Goal: Task Accomplishment & Management: Manage account settings

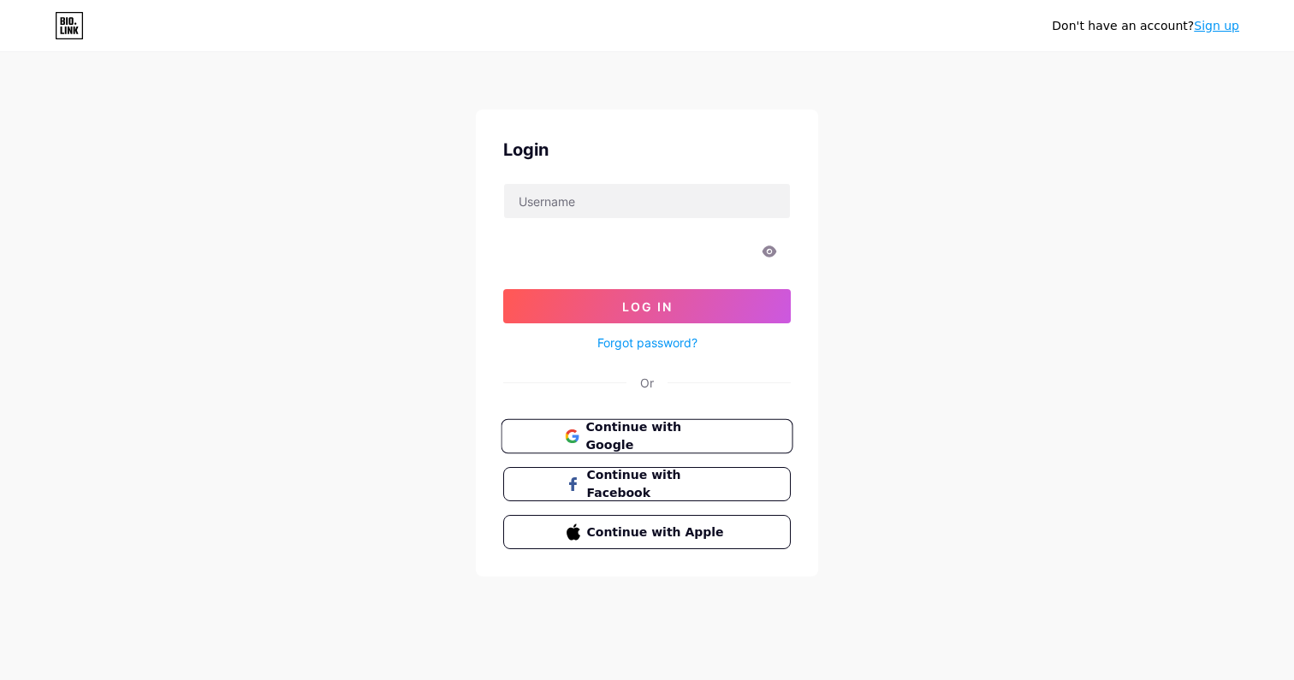
click at [715, 424] on button "Continue with Google" at bounding box center [647, 436] width 292 height 35
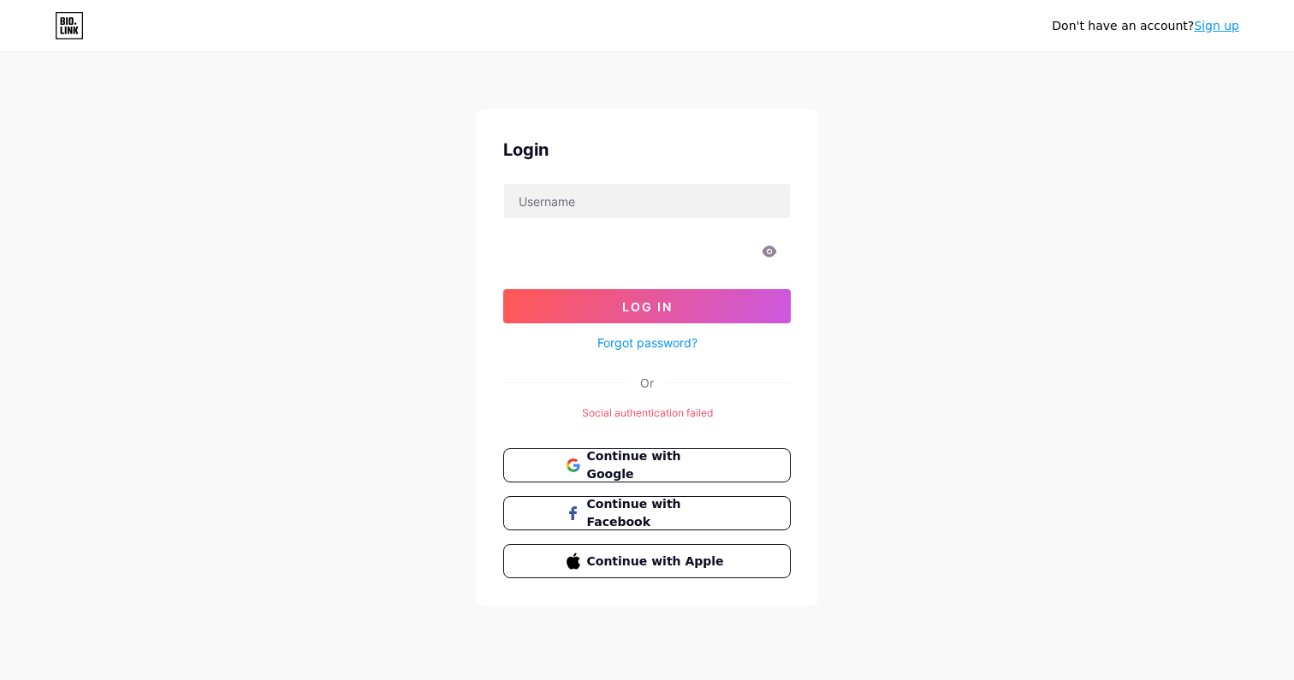
click at [1225, 24] on link "Sign up" at bounding box center [1216, 26] width 45 height 14
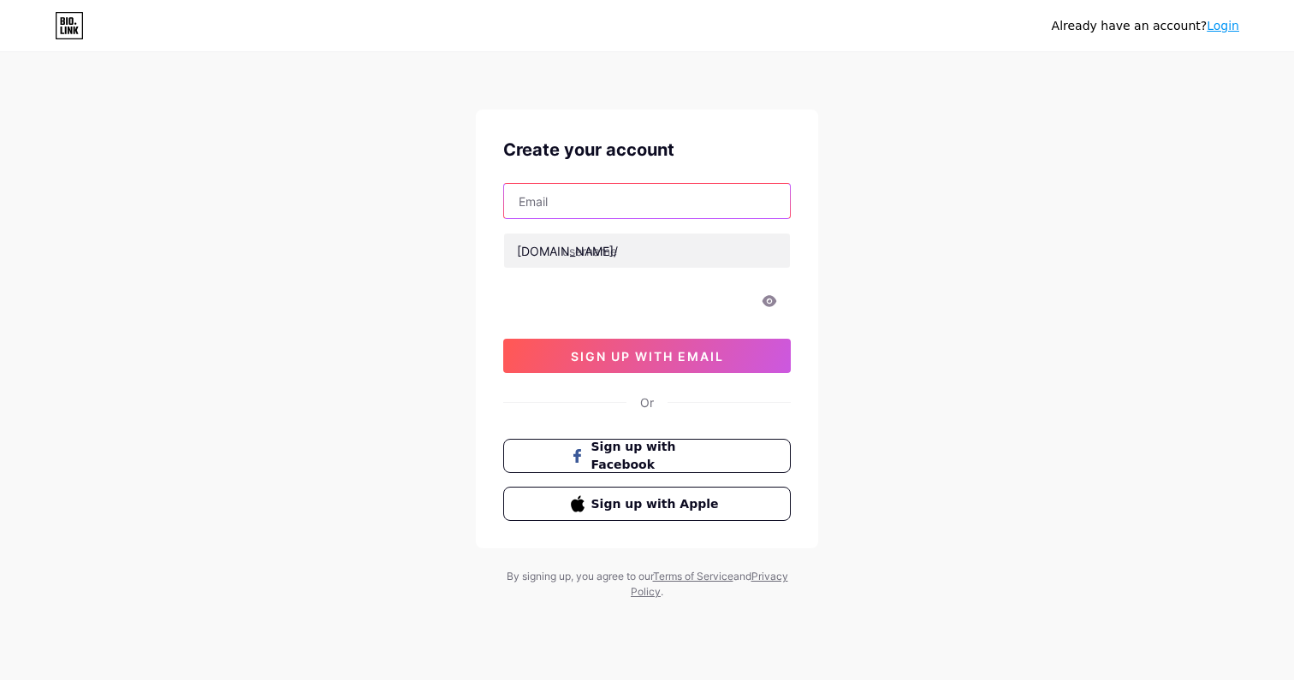
click at [687, 195] on input "text" at bounding box center [647, 201] width 286 height 34
type input "sudhagarmsrsocial@gmail.com"
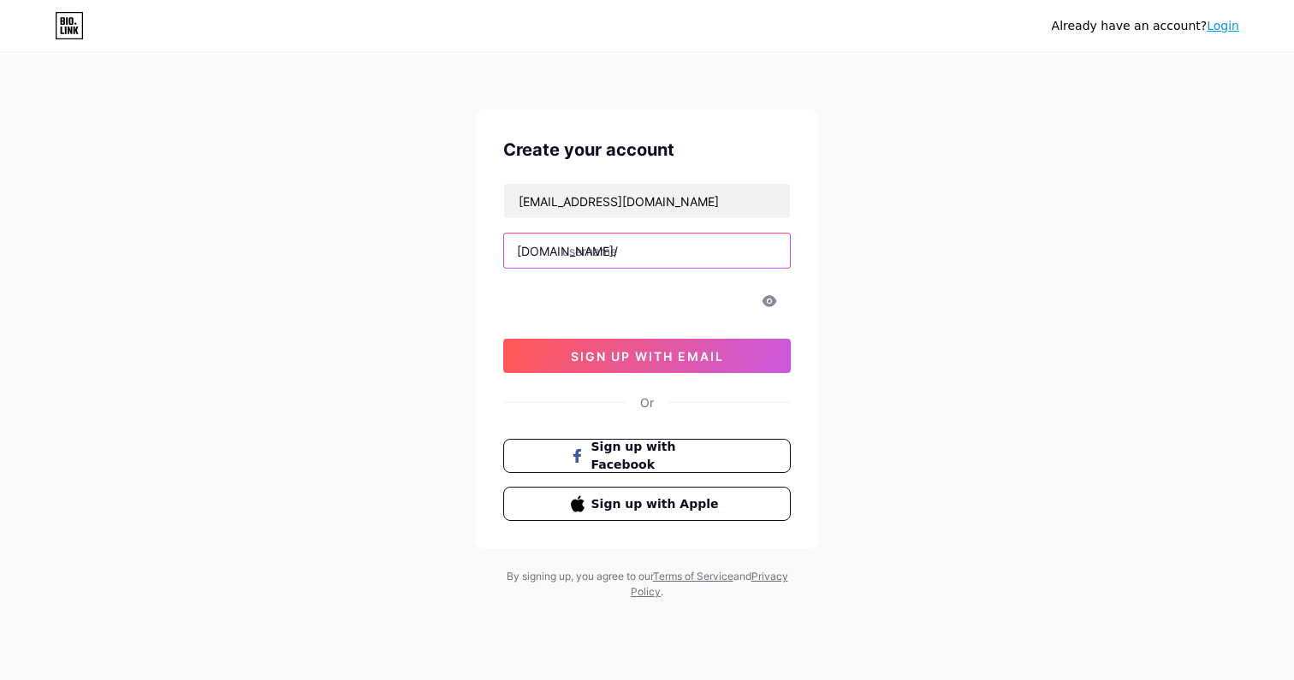
click at [603, 252] on input "text" at bounding box center [647, 251] width 286 height 34
type input "sudhagarmsr"
click at [587, 280] on div "sudhagarmsrsocial@gmail.com bio.link/ sudhagarmsr sign up with email" at bounding box center [647, 278] width 288 height 190
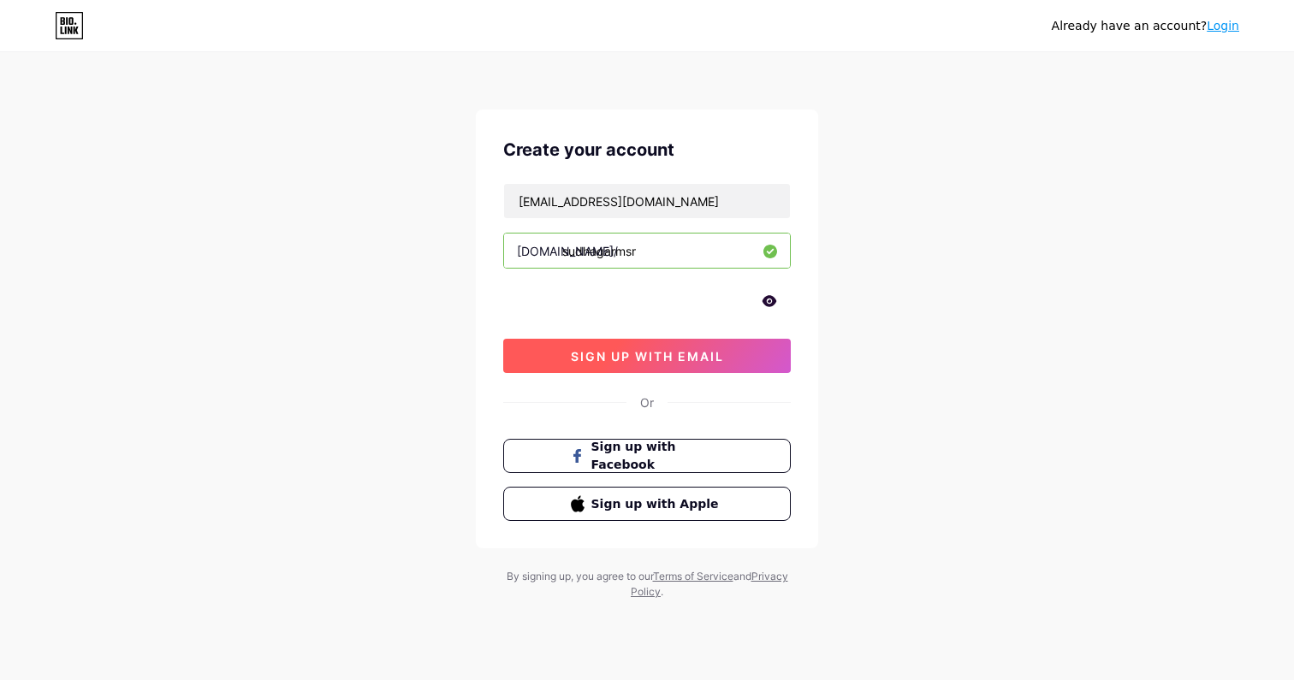
click at [650, 363] on span "sign up with email" at bounding box center [647, 356] width 153 height 15
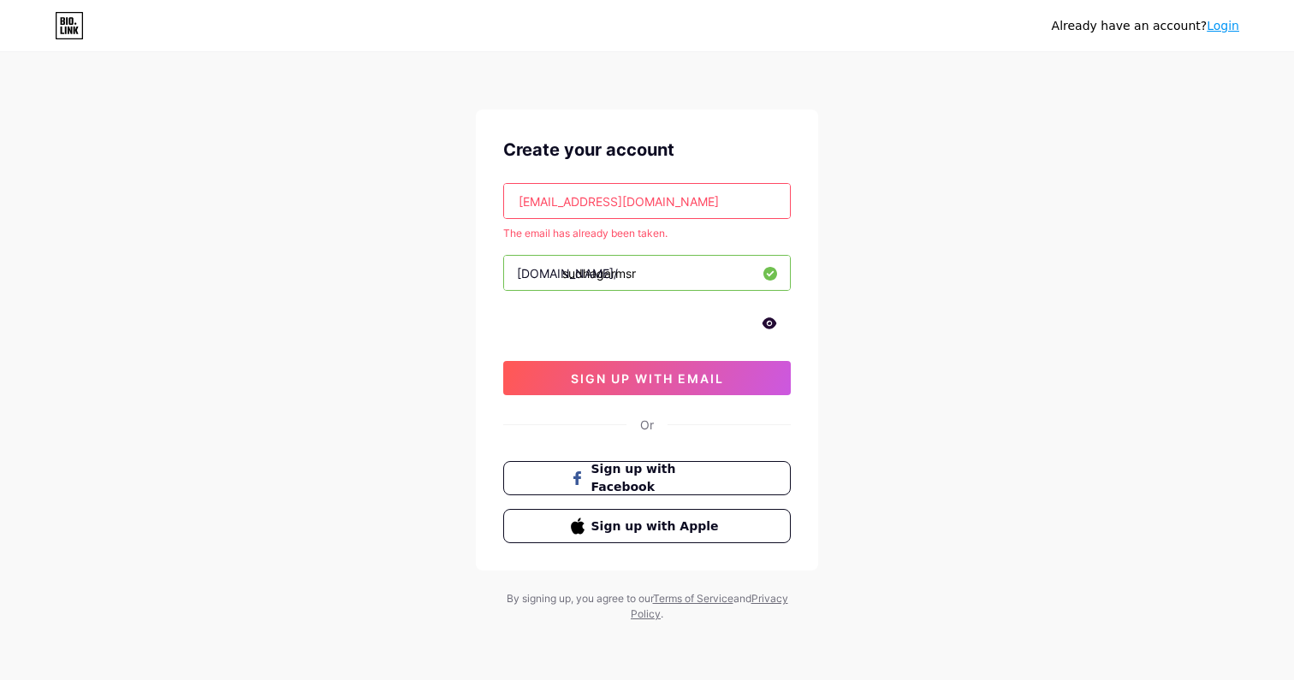
click at [1232, 29] on link "Login" at bounding box center [1223, 26] width 33 height 14
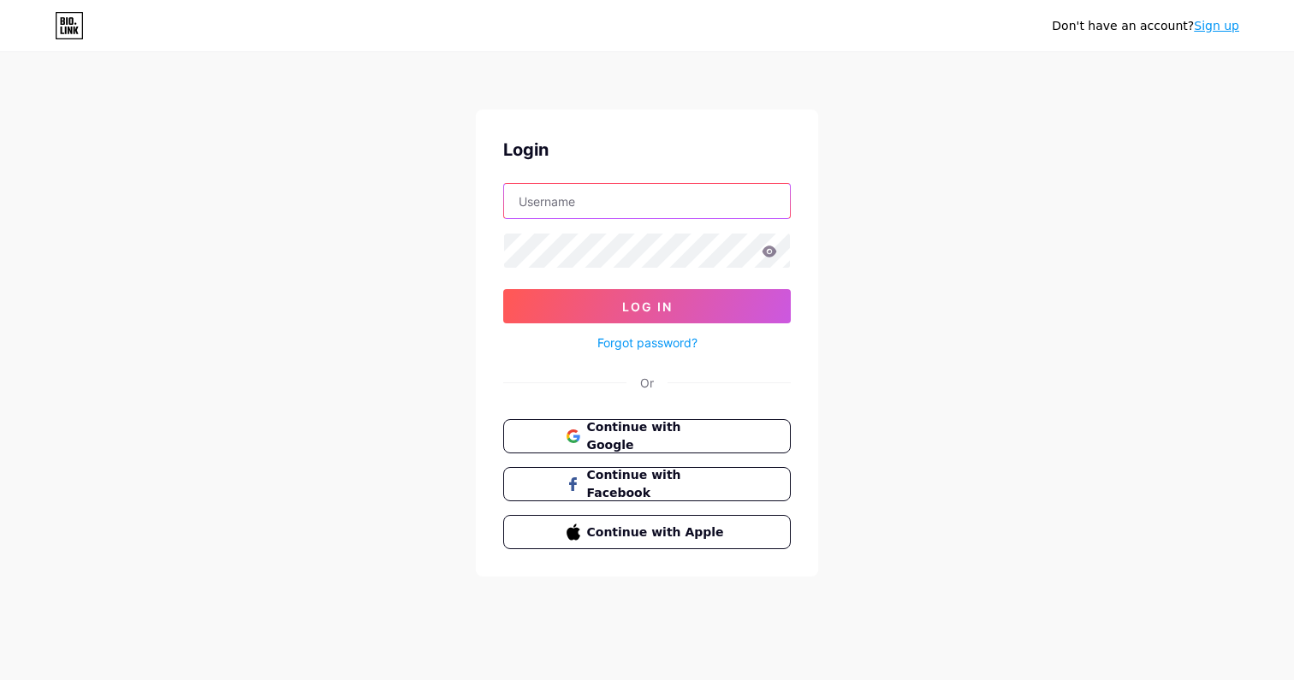
click at [585, 208] on input "text" at bounding box center [647, 201] width 286 height 34
type input "sudhagarmsrsocial@gmail.com"
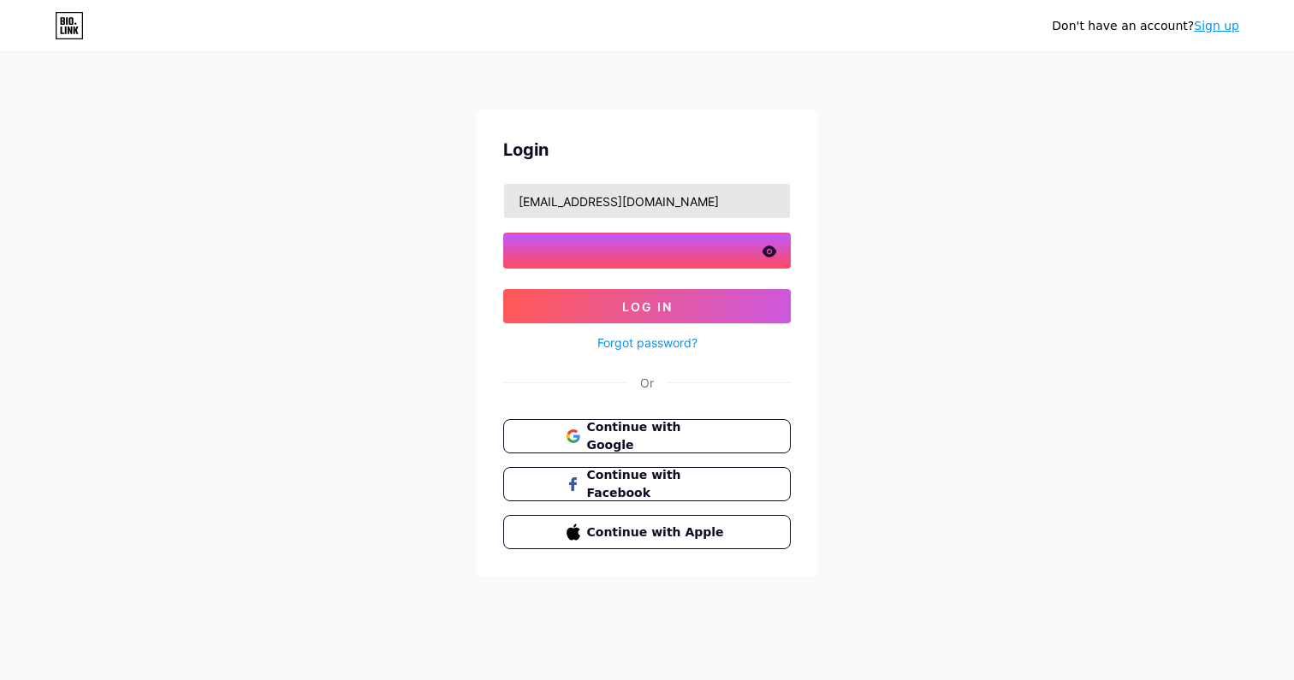
click at [503, 289] on button "Log In" at bounding box center [647, 306] width 288 height 34
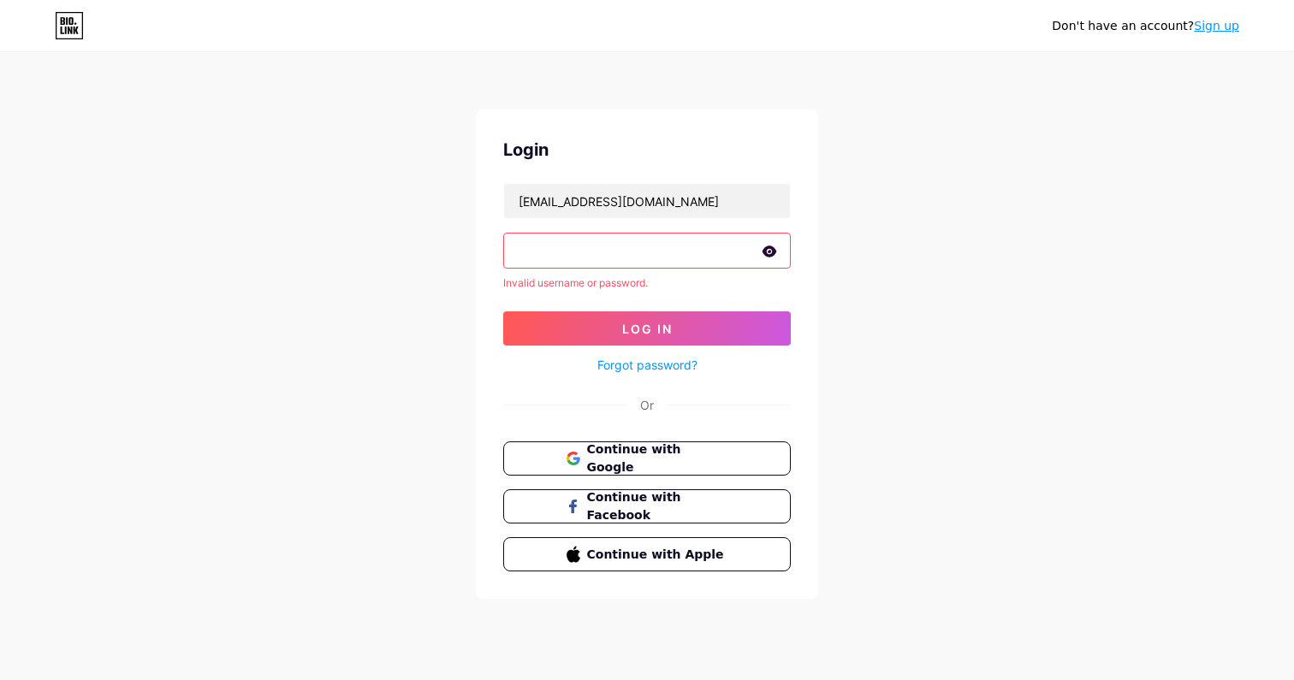
click at [773, 246] on icon at bounding box center [769, 252] width 15 height 12
click at [679, 317] on button "Log In" at bounding box center [647, 329] width 288 height 34
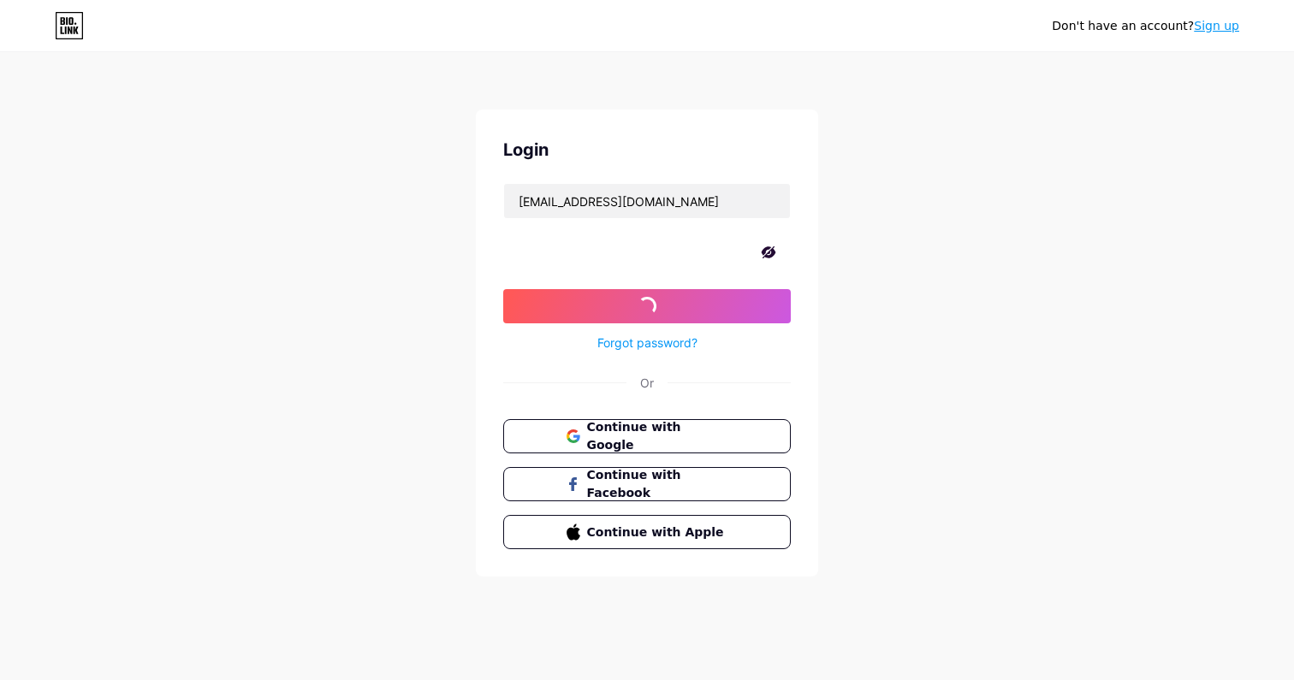
click at [666, 347] on link "Forgot password?" at bounding box center [647, 343] width 100 height 18
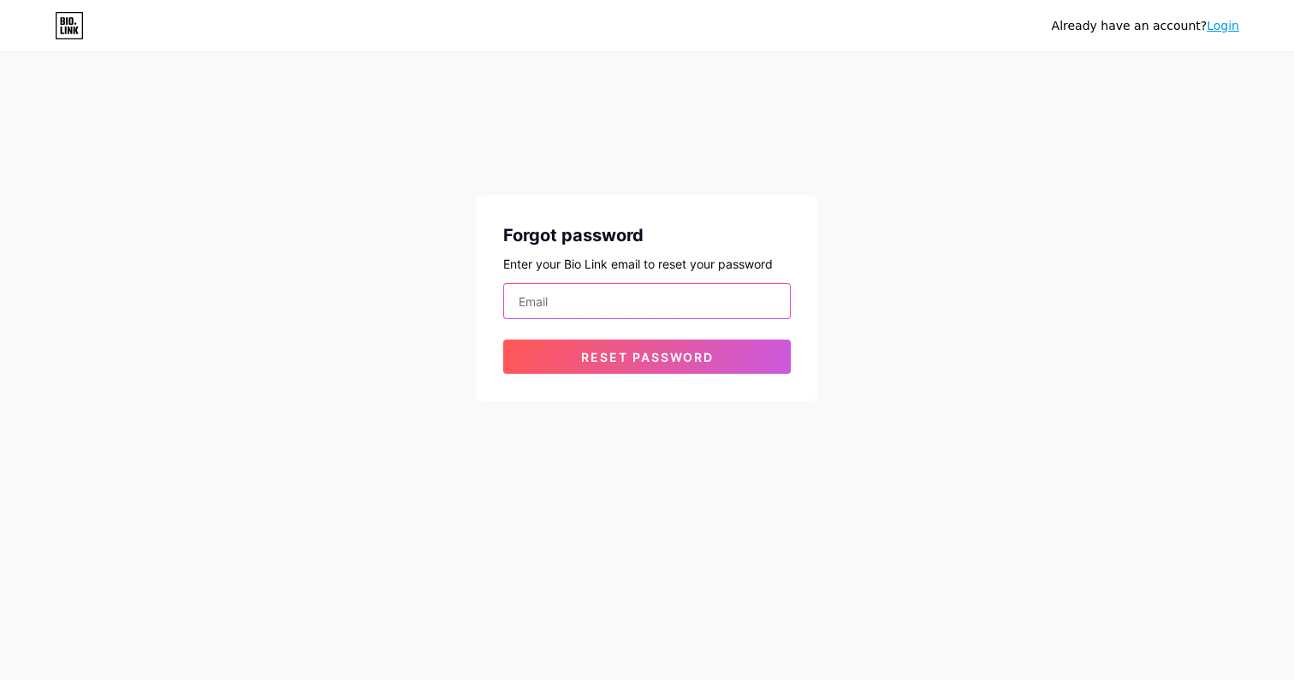
click at [658, 286] on input "email" at bounding box center [647, 301] width 286 height 34
type input "sudhagarmsrsocial@gmail.com"
click at [503, 340] on button "Reset password" at bounding box center [647, 357] width 288 height 34
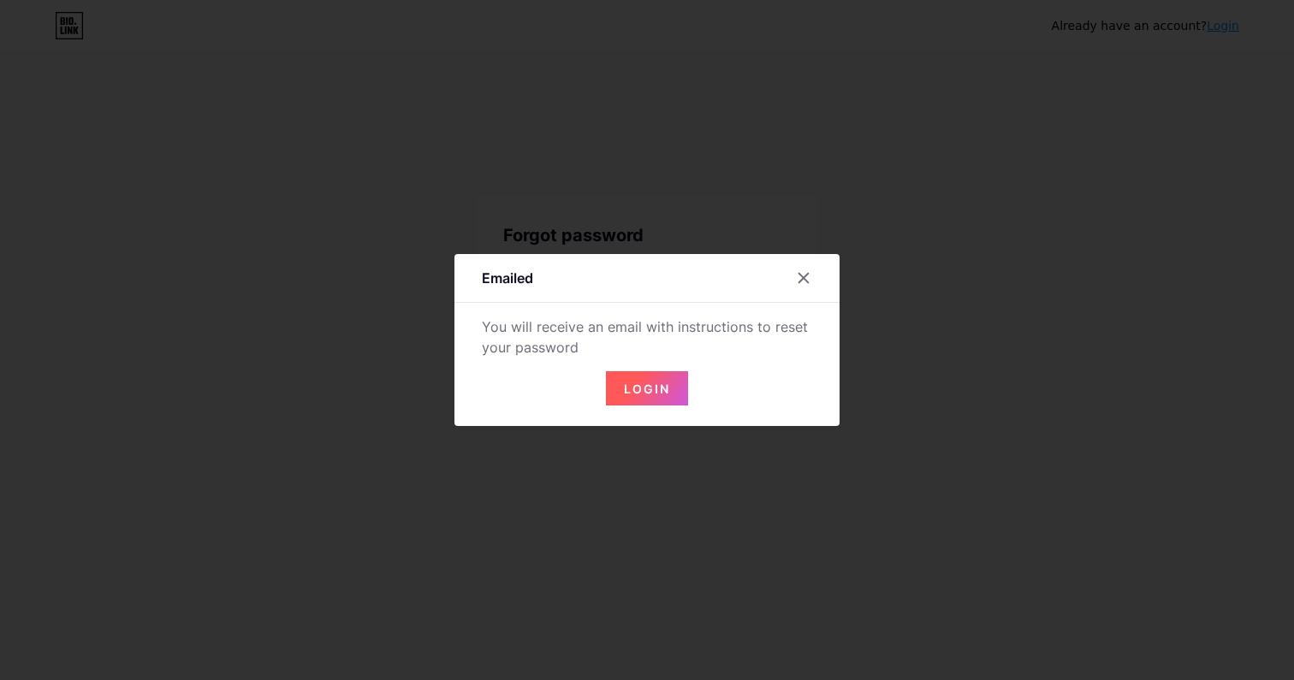
click at [623, 395] on button "Login" at bounding box center [647, 388] width 82 height 34
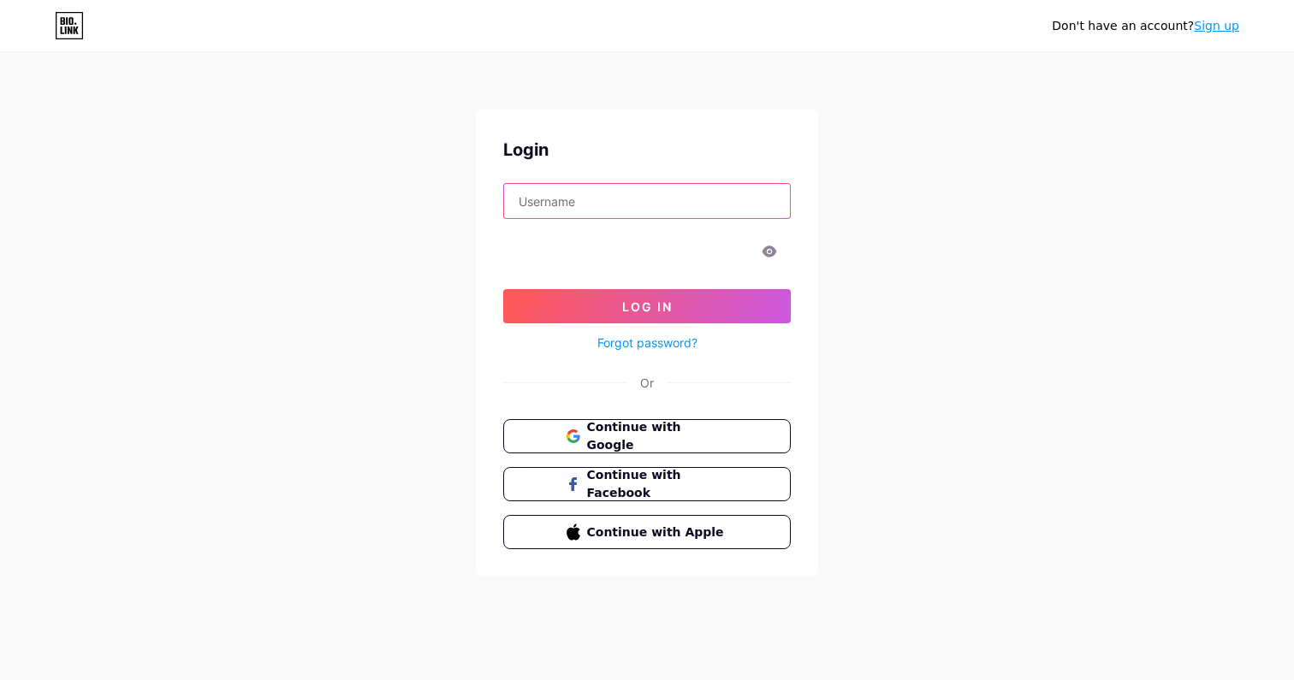
click at [604, 199] on input "text" at bounding box center [647, 201] width 286 height 34
type input "sudhagarmsrsocial@gmail.com"
click at [769, 252] on icon at bounding box center [770, 251] width 15 height 11
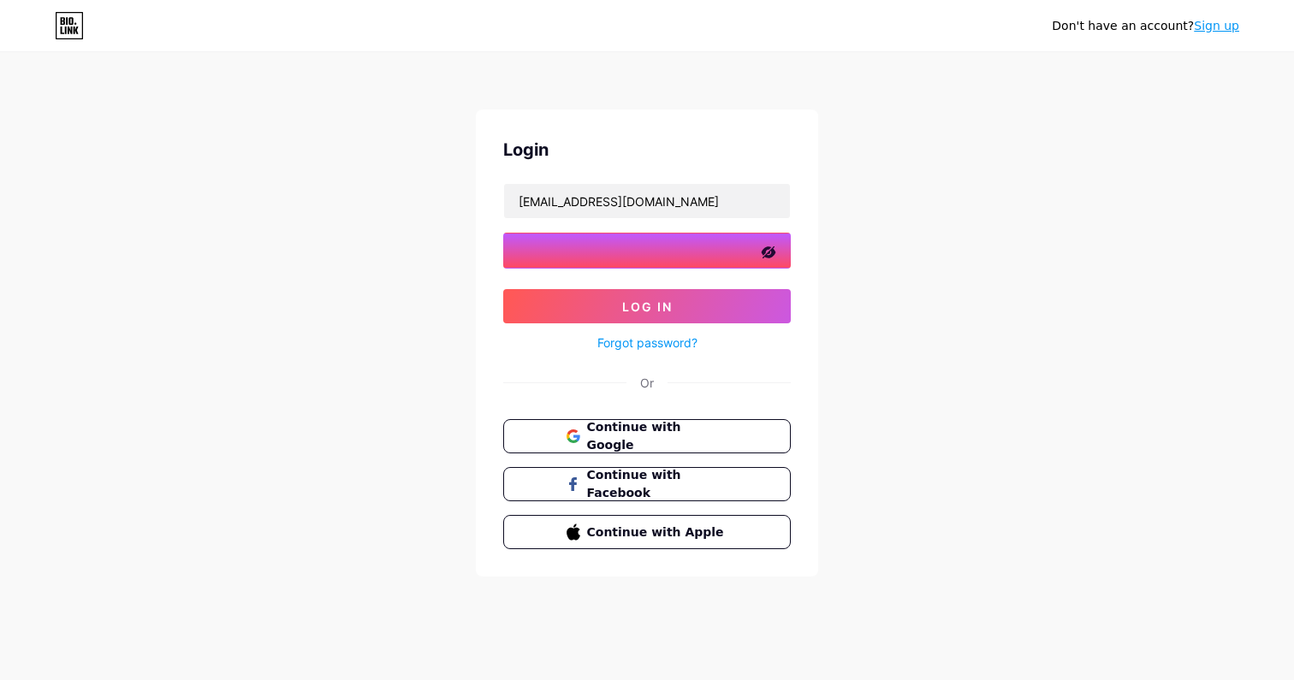
click at [503, 289] on button "Log In" at bounding box center [647, 306] width 288 height 34
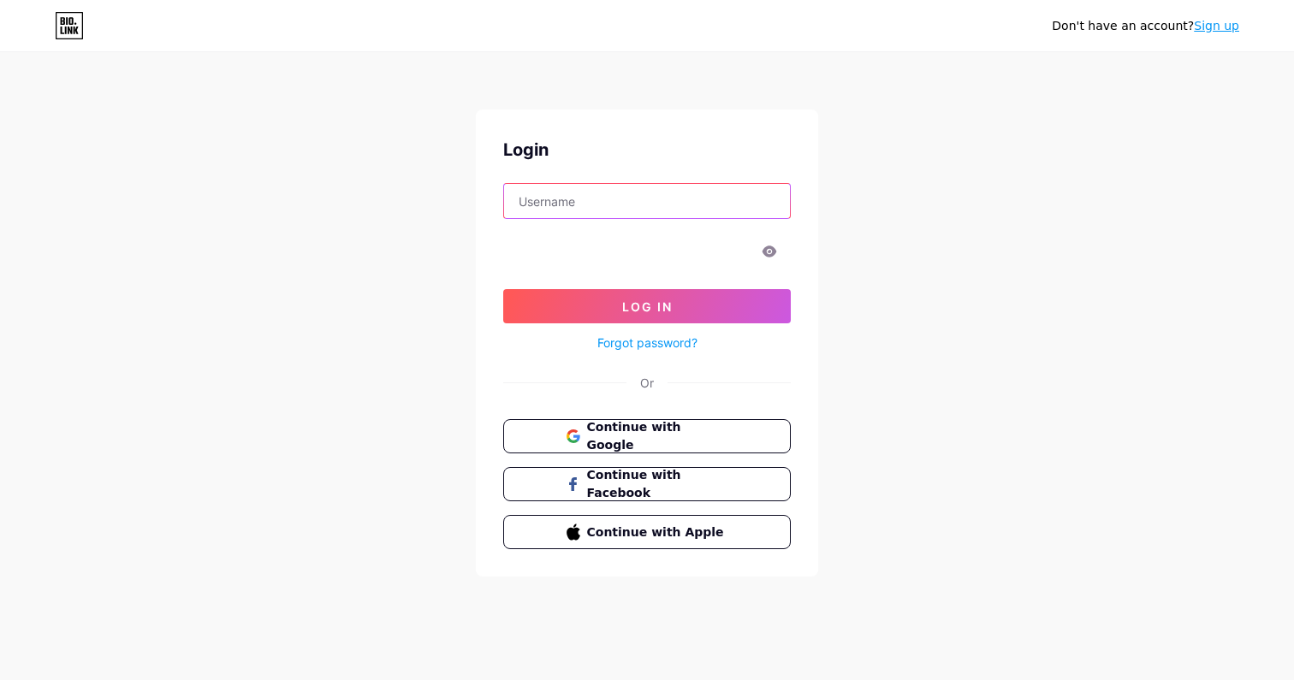
click at [555, 194] on input "text" at bounding box center [647, 201] width 286 height 34
click at [686, 451] on button "Continue with Google" at bounding box center [647, 436] width 292 height 35
